Goal: Transaction & Acquisition: Purchase product/service

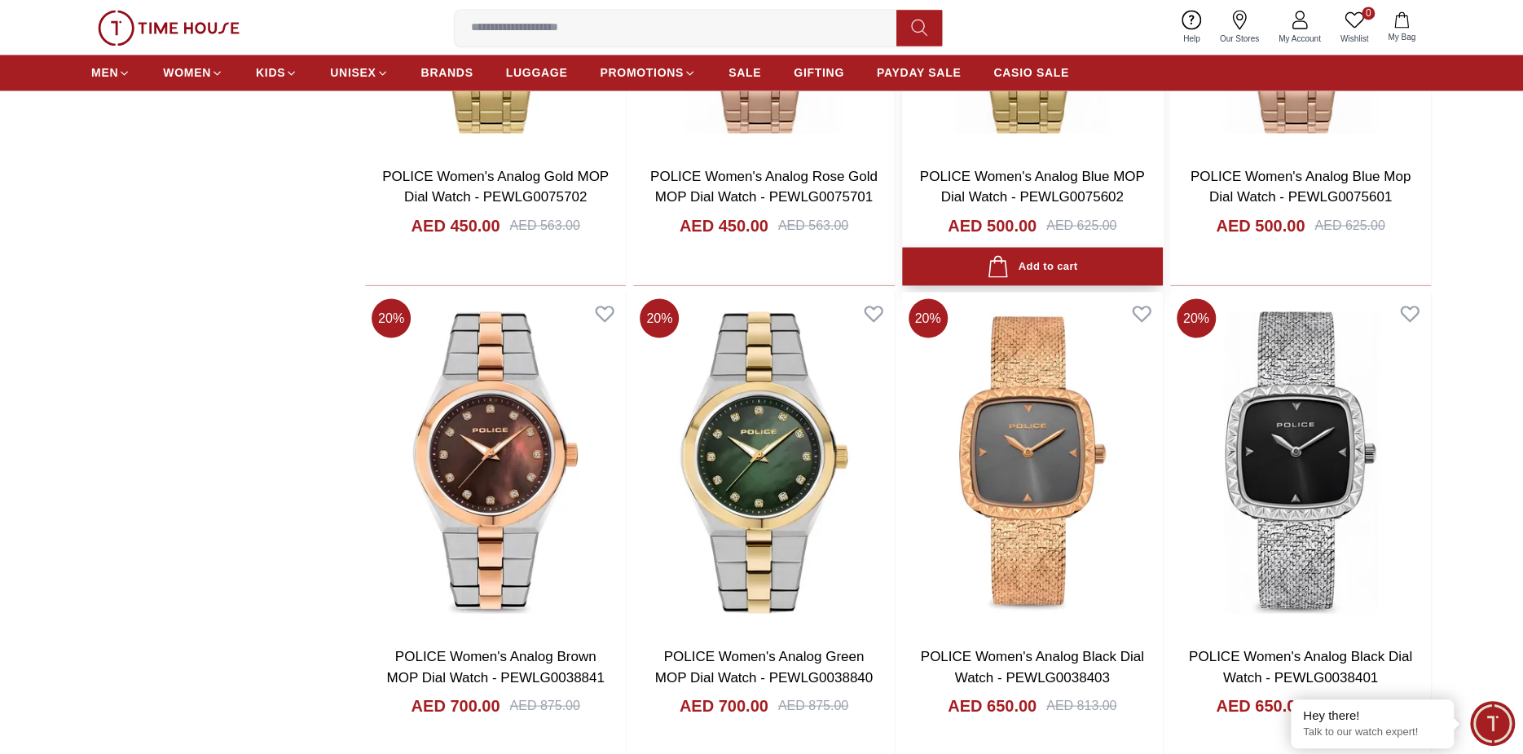
scroll to position [2201, 0]
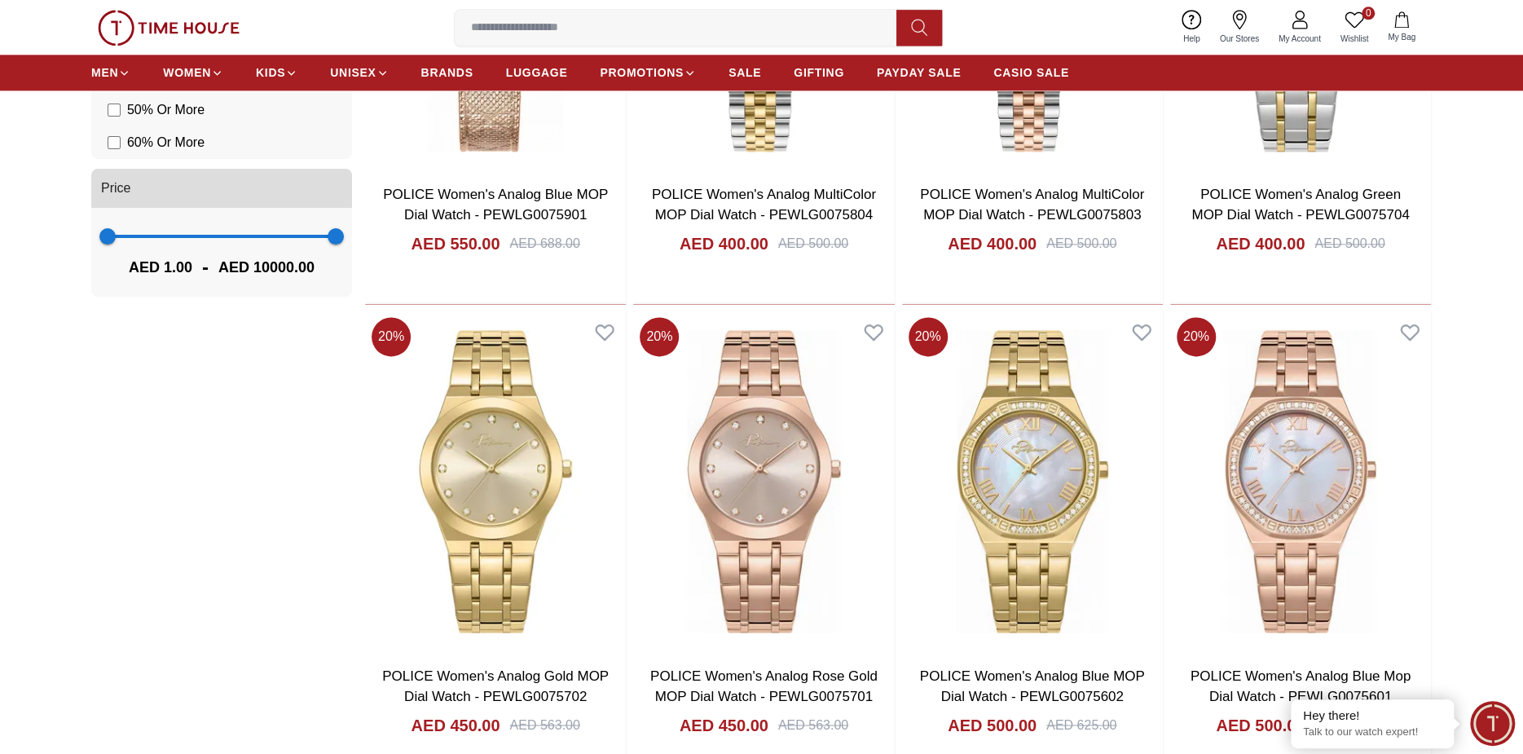
scroll to position [1304, 0]
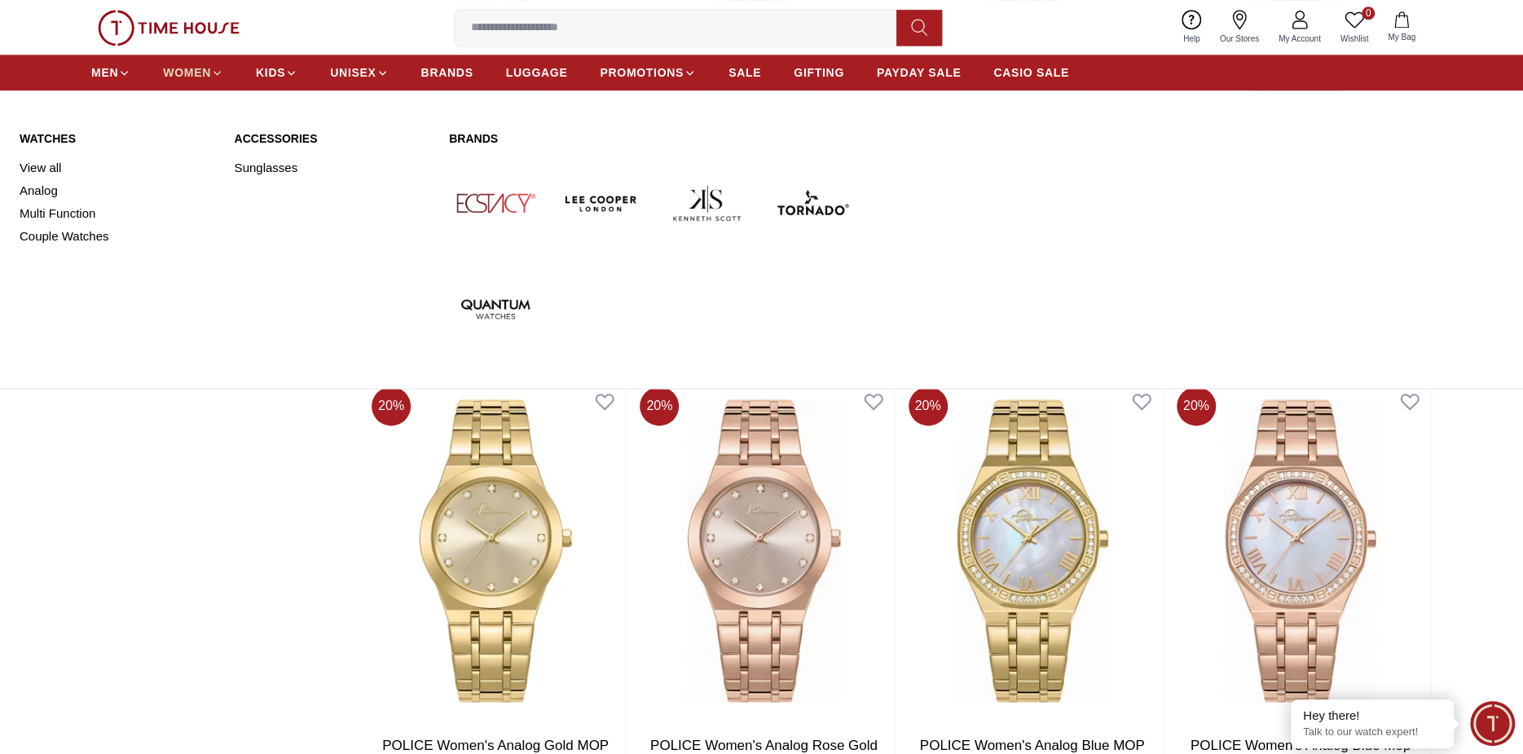
click at [214, 71] on icon at bounding box center [217, 72] width 7 height 3
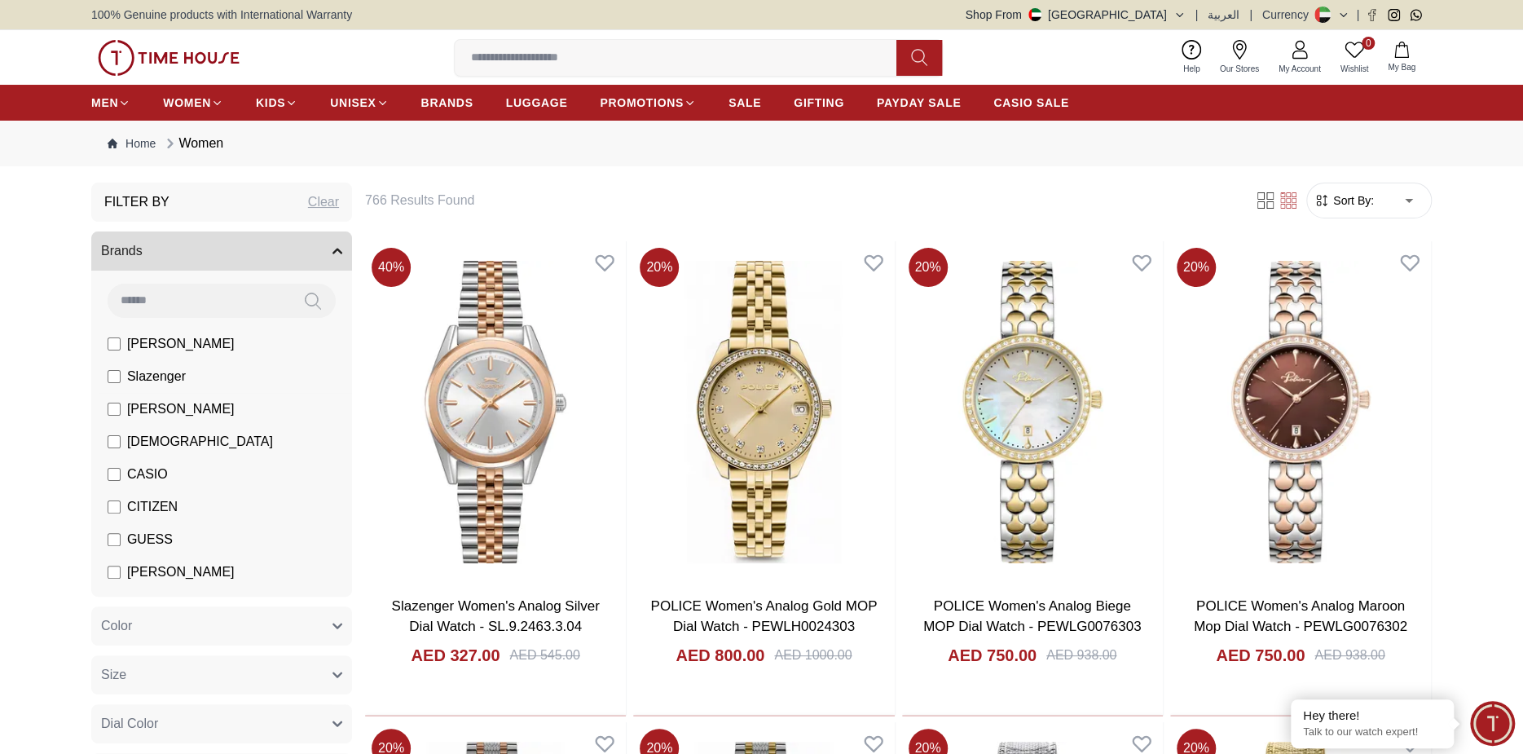
click at [193, 410] on span "[PERSON_NAME]" at bounding box center [181, 409] width 108 height 20
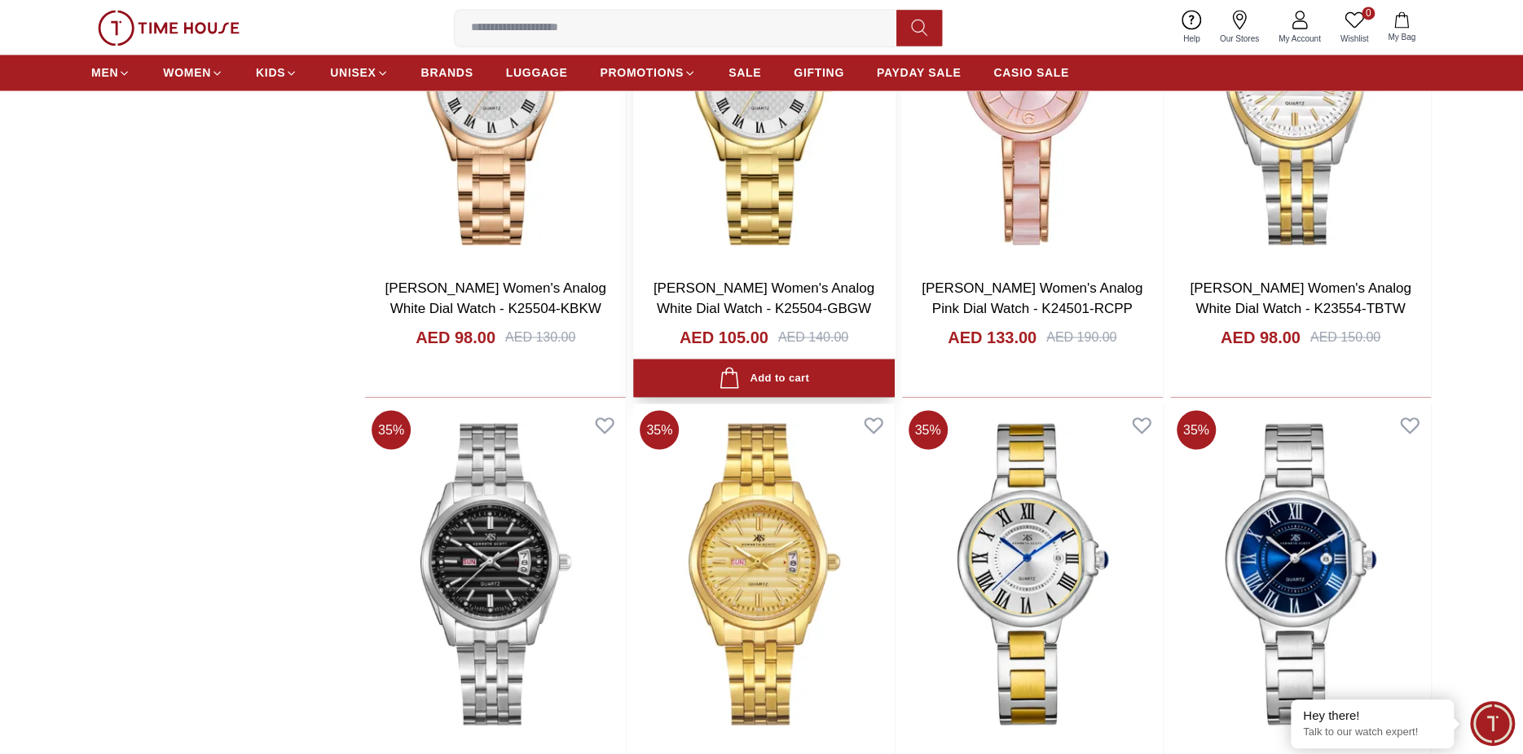
scroll to position [1875, 0]
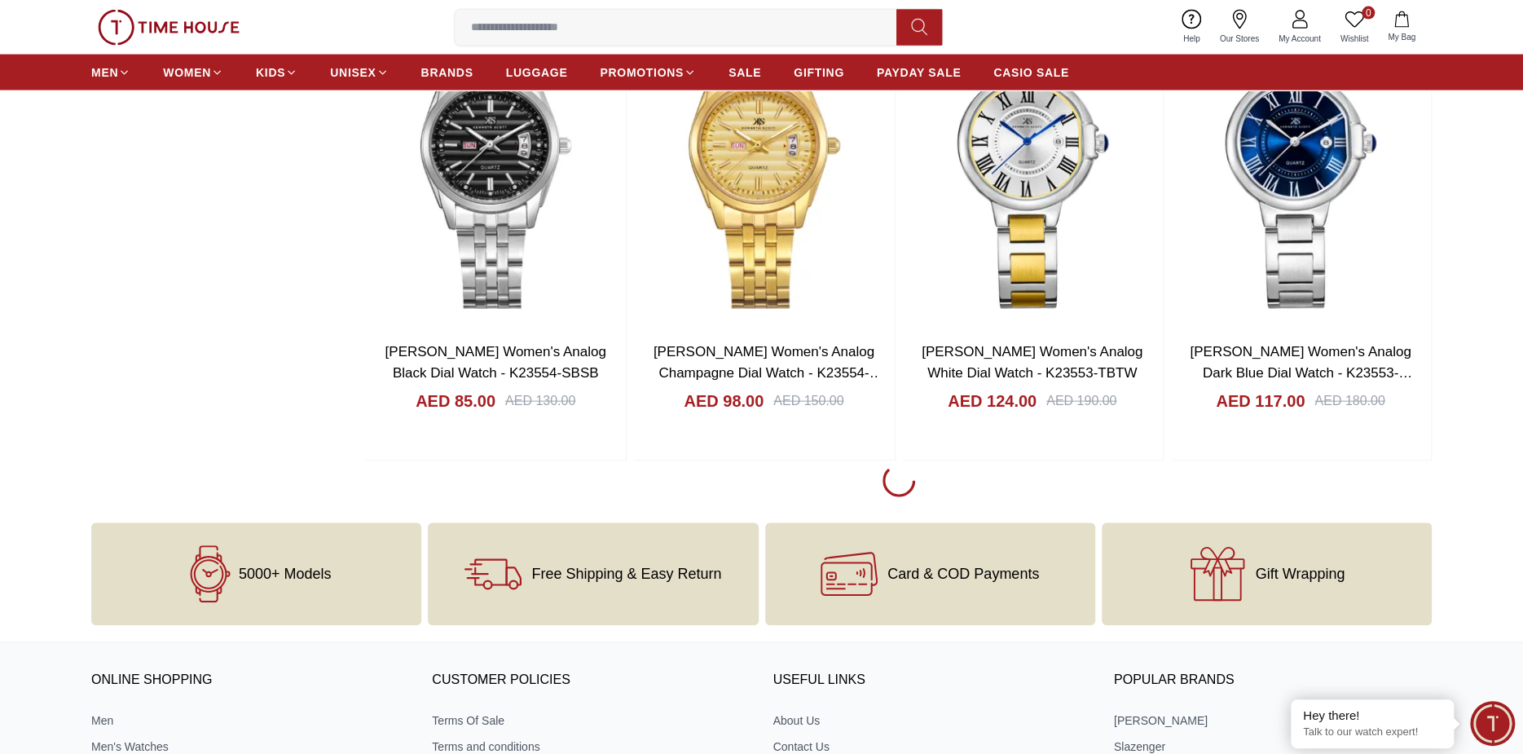
scroll to position [2056, 0]
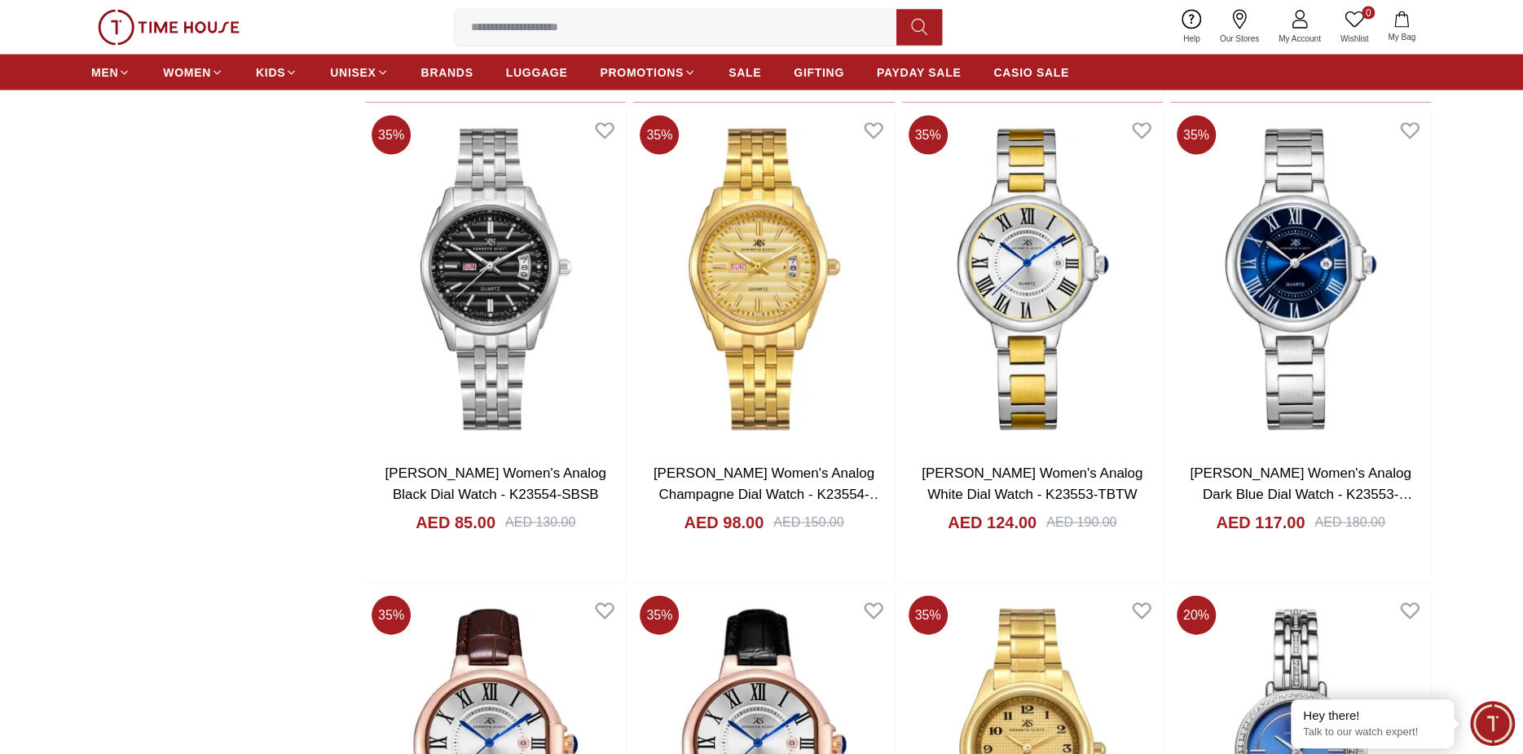
scroll to position [2545, 0]
